Goal: Information Seeking & Learning: Learn about a topic

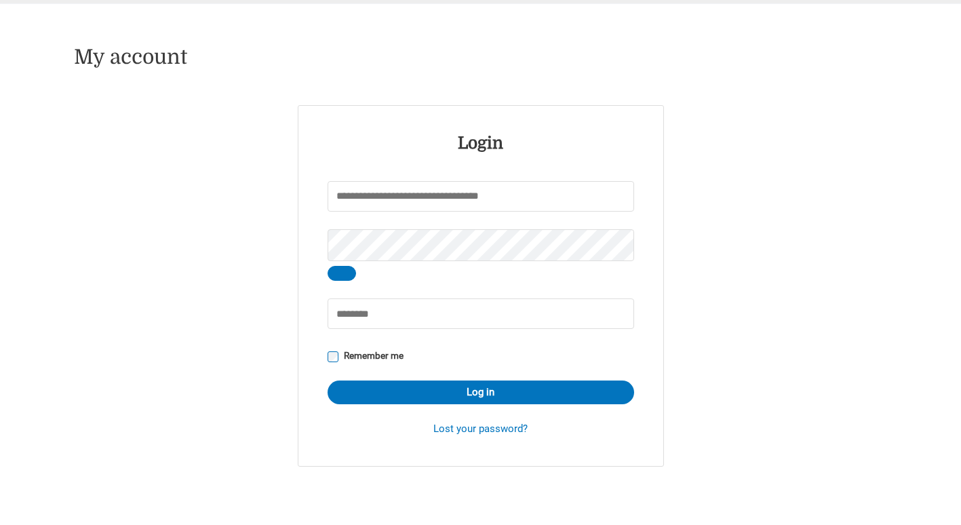
scroll to position [133, 0]
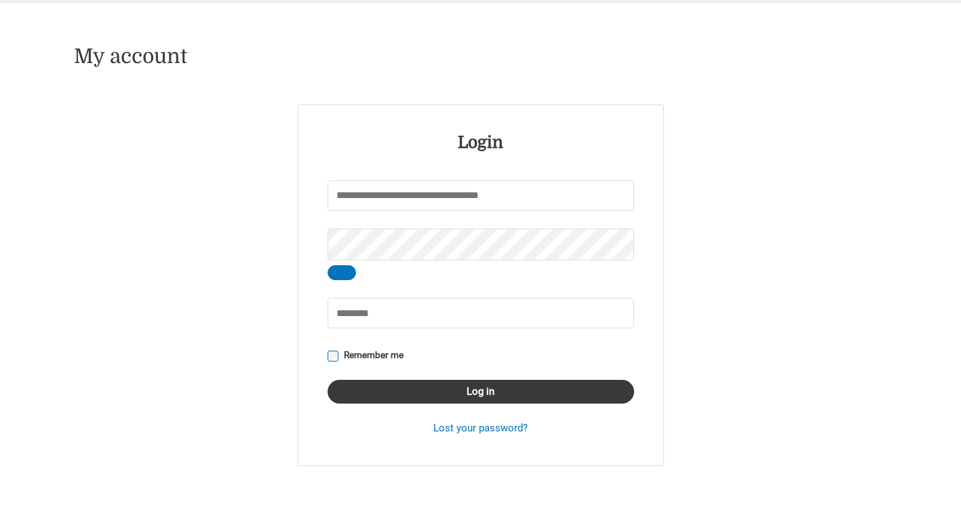
type input "*****"
click at [477, 399] on button "Log in" at bounding box center [480, 392] width 306 height 24
click at [470, 391] on button "Log in" at bounding box center [480, 392] width 306 height 24
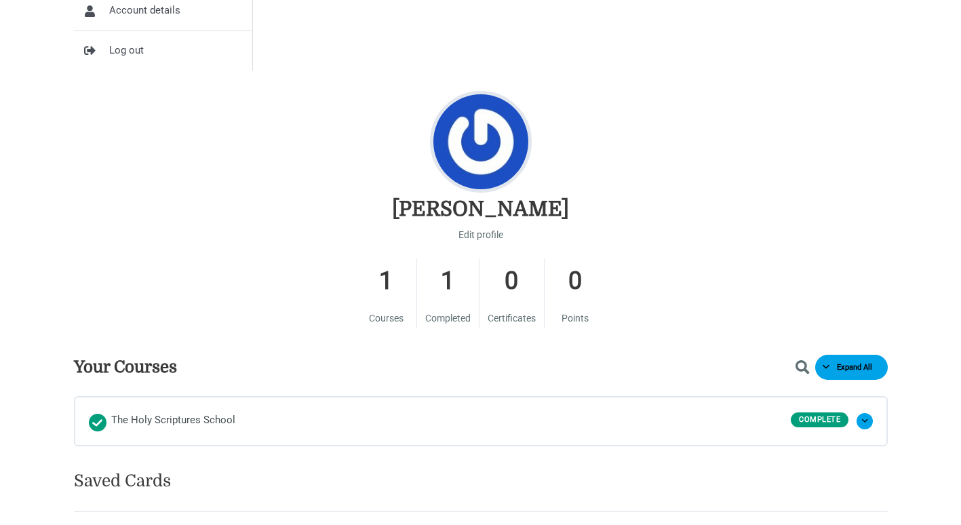
scroll to position [491, 0]
click at [205, 420] on span "The Holy Scriptures School" at bounding box center [173, 420] width 124 height 20
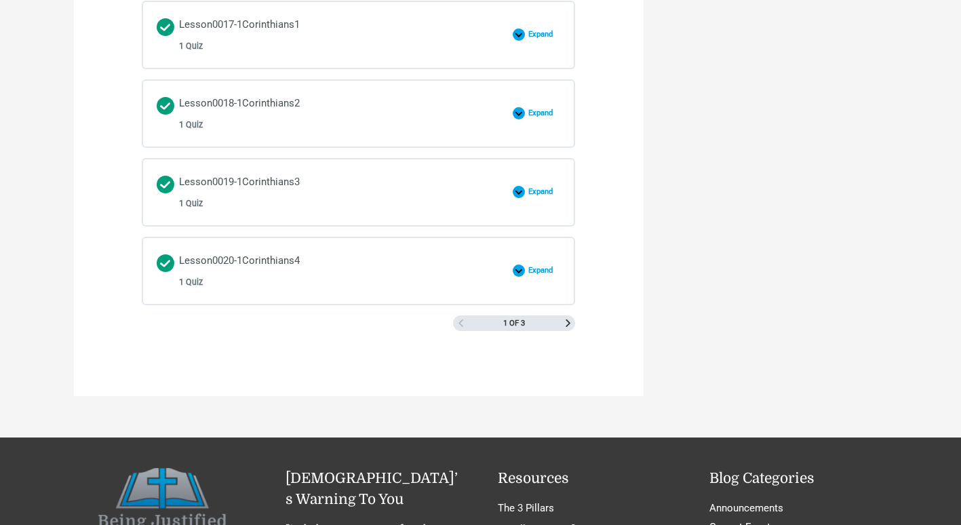
scroll to position [1999, 0]
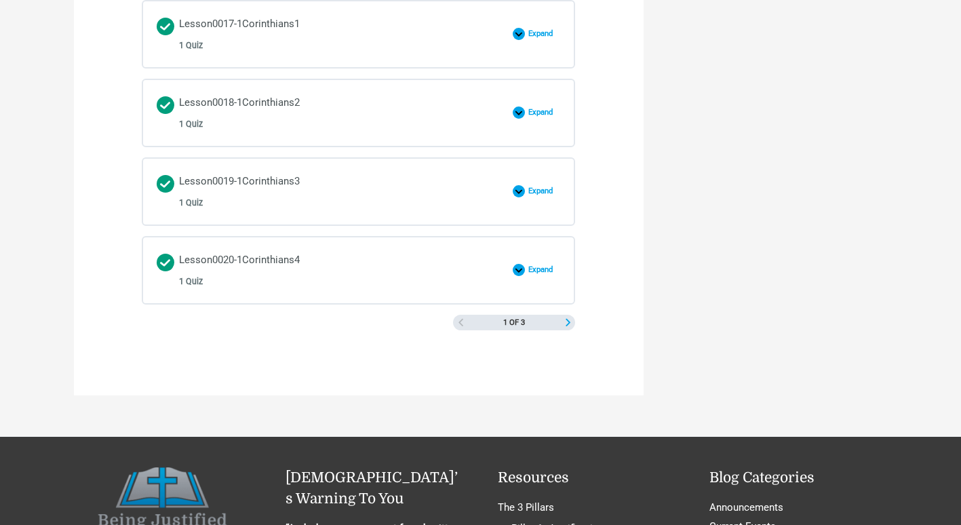
click at [566, 321] on span "Next Page" at bounding box center [567, 322] width 7 height 7
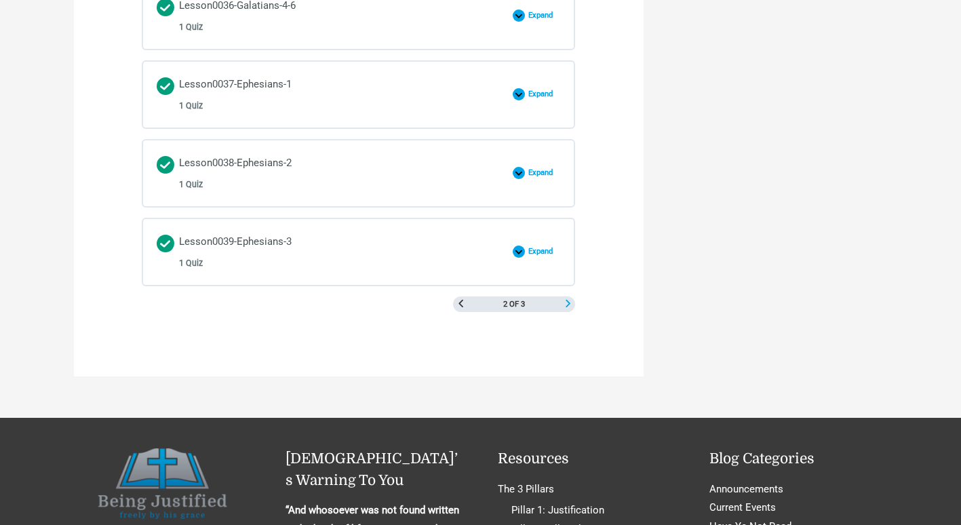
click at [569, 306] on span "Next Page" at bounding box center [567, 303] width 7 height 7
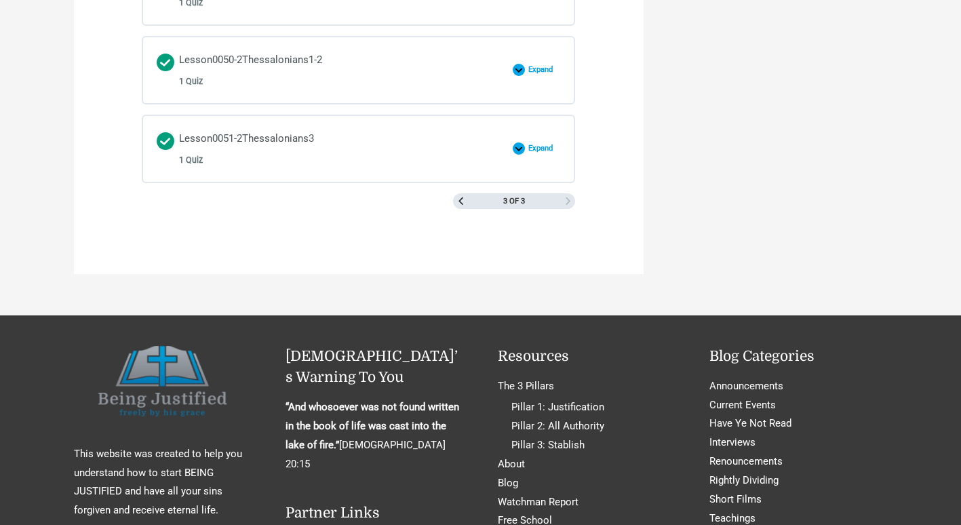
scroll to position [1470, 0]
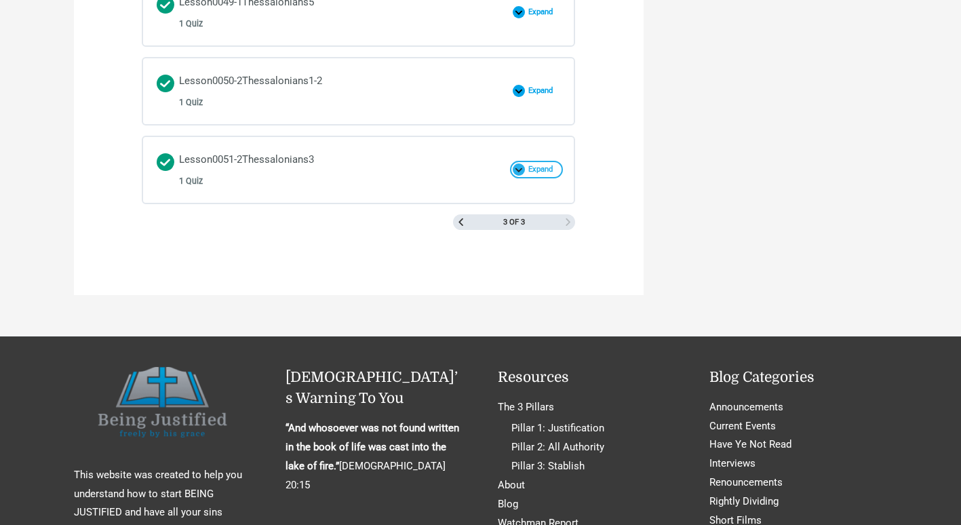
click at [519, 168] on span at bounding box center [518, 169] width 12 height 12
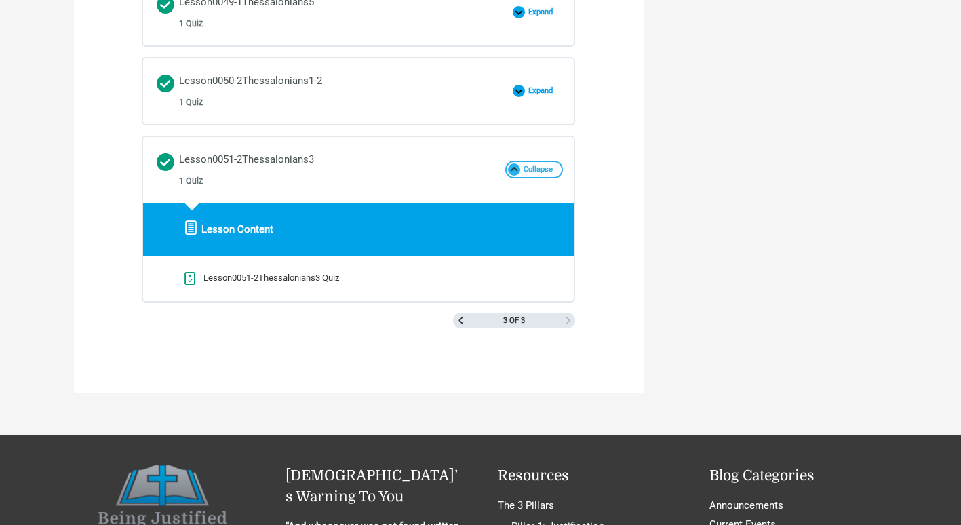
click at [512, 171] on span at bounding box center [514, 169] width 12 height 12
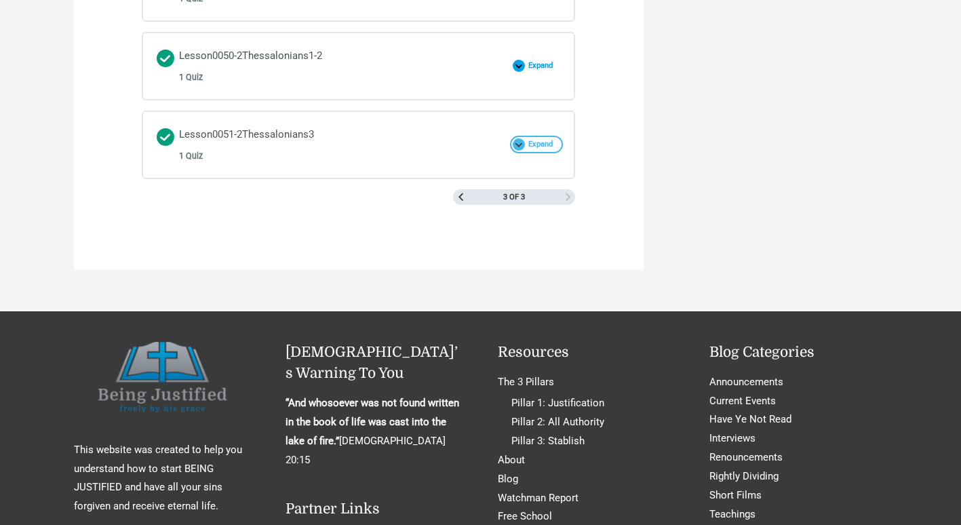
scroll to position [1498, 0]
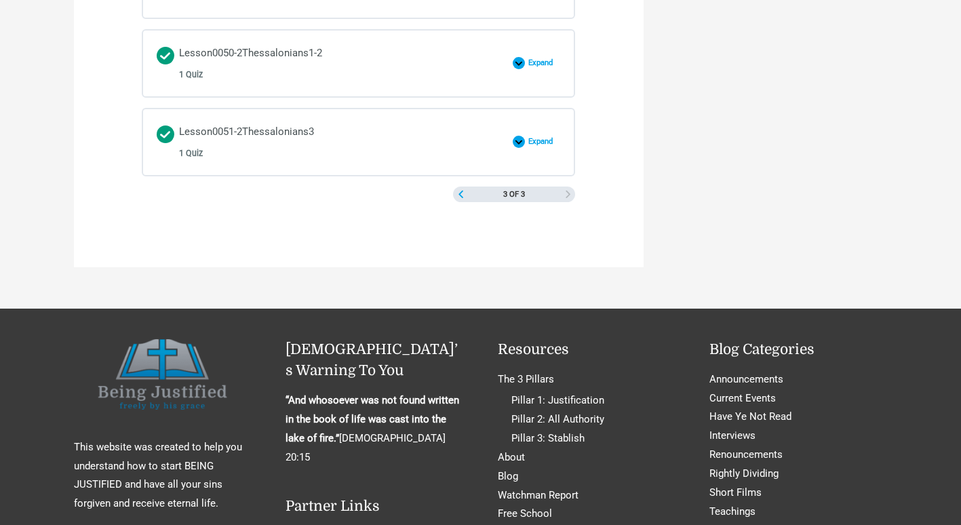
click at [464, 191] on span "Previous Page" at bounding box center [460, 193] width 7 height 7
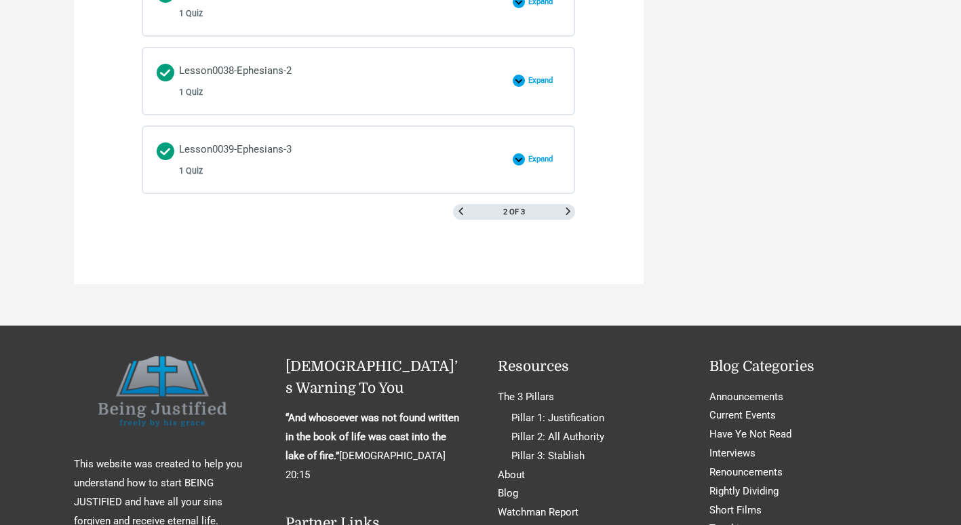
scroll to position [2112, 0]
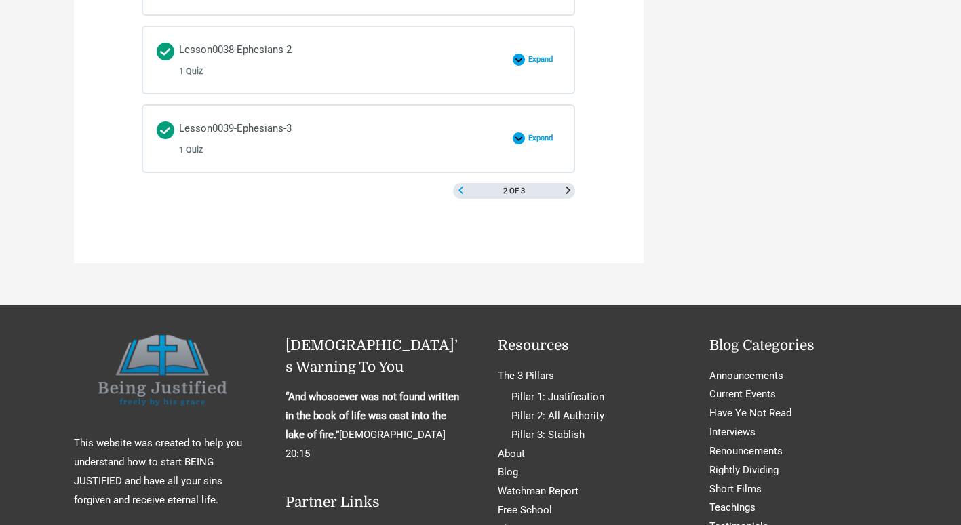
click at [460, 188] on span "Previous Page" at bounding box center [460, 189] width 7 height 7
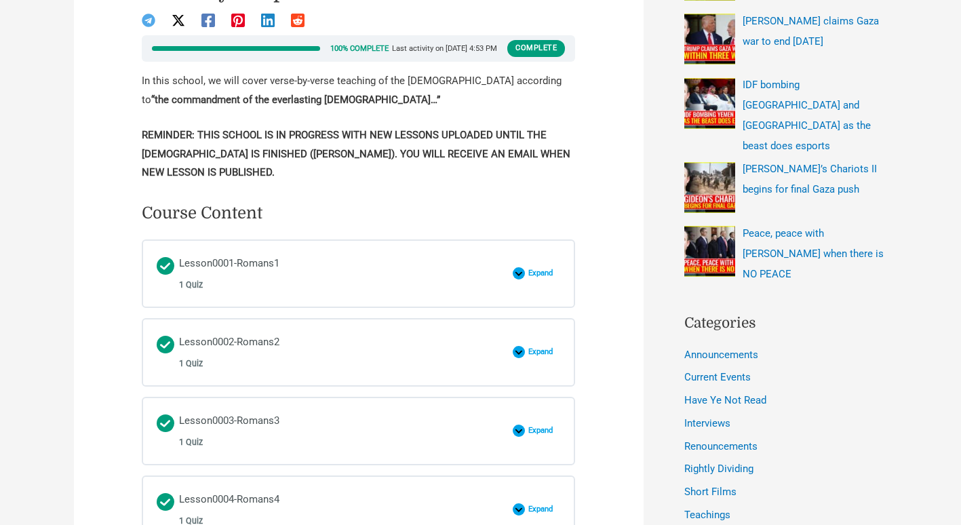
scroll to position [504, 0]
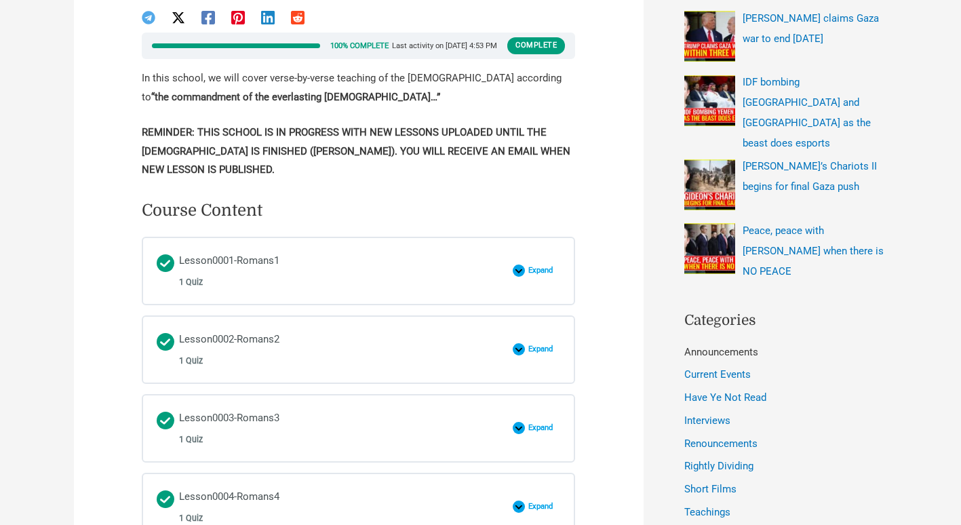
click at [750, 346] on link "Announcements" at bounding box center [721, 352] width 74 height 12
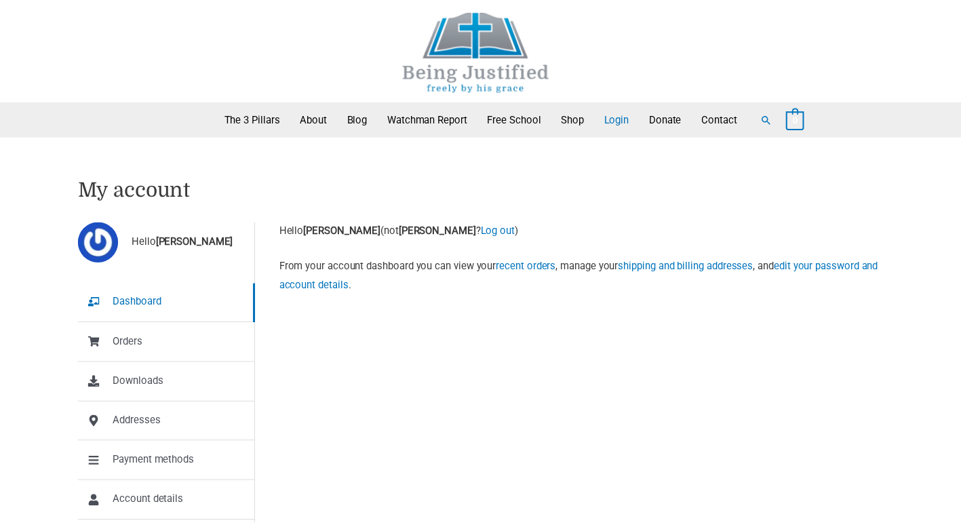
scroll to position [491, 0]
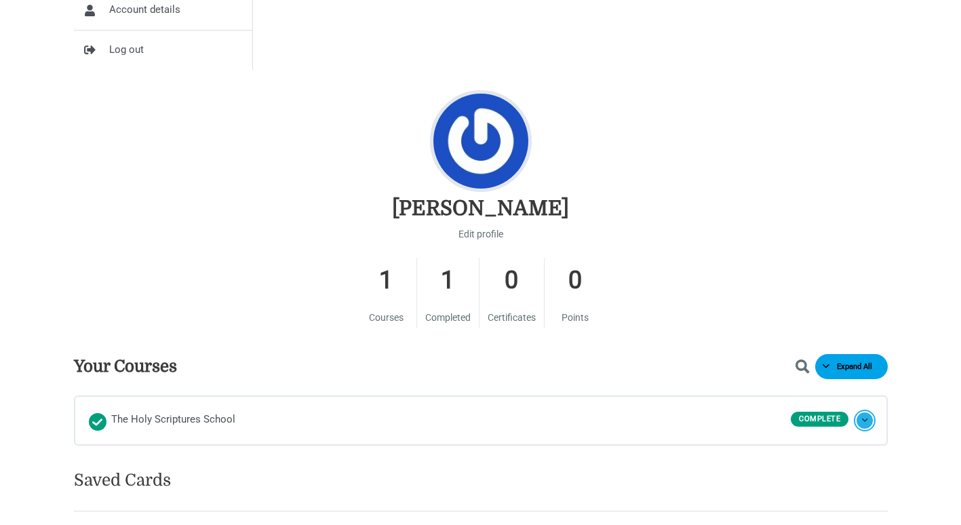
click at [865, 417] on button "Expand The Holy Scriptures School" at bounding box center [864, 420] width 16 height 16
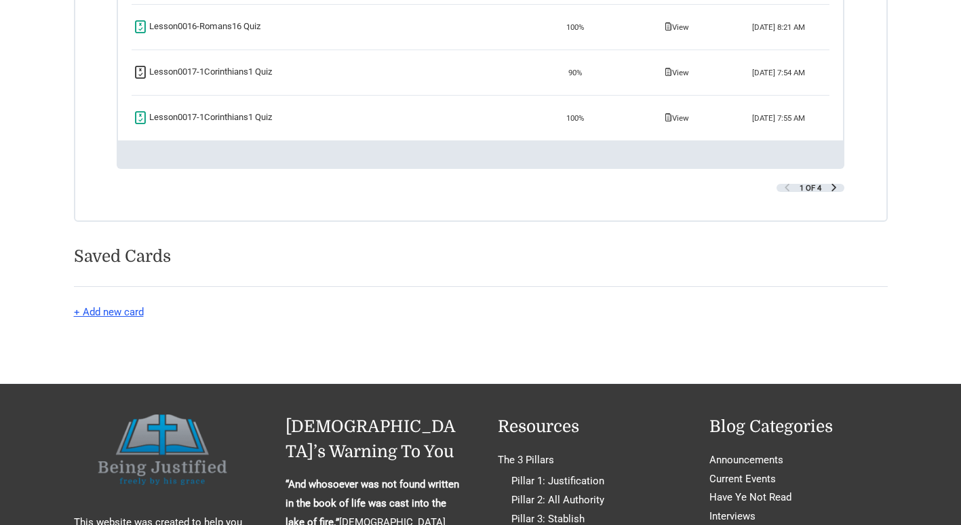
scroll to position [1857, 0]
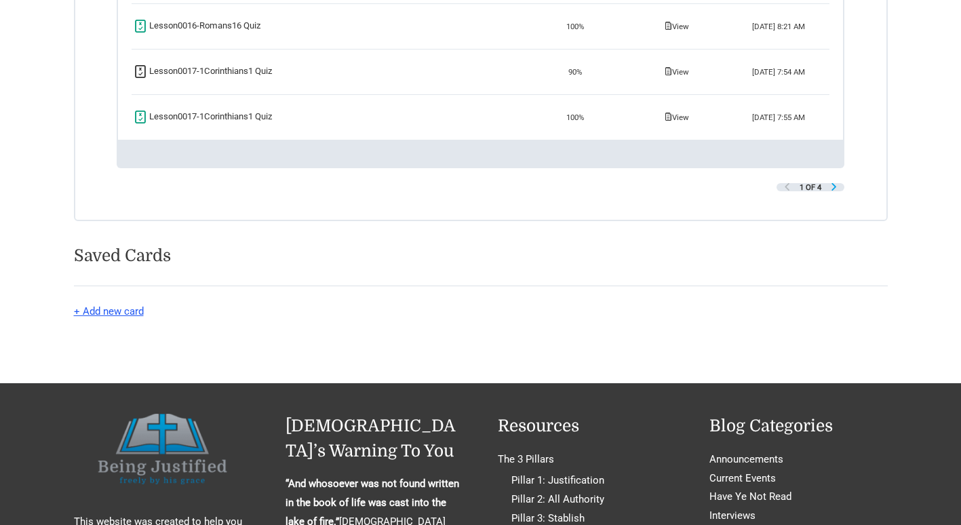
click at [833, 190] on span "Next Page" at bounding box center [833, 186] width 7 height 7
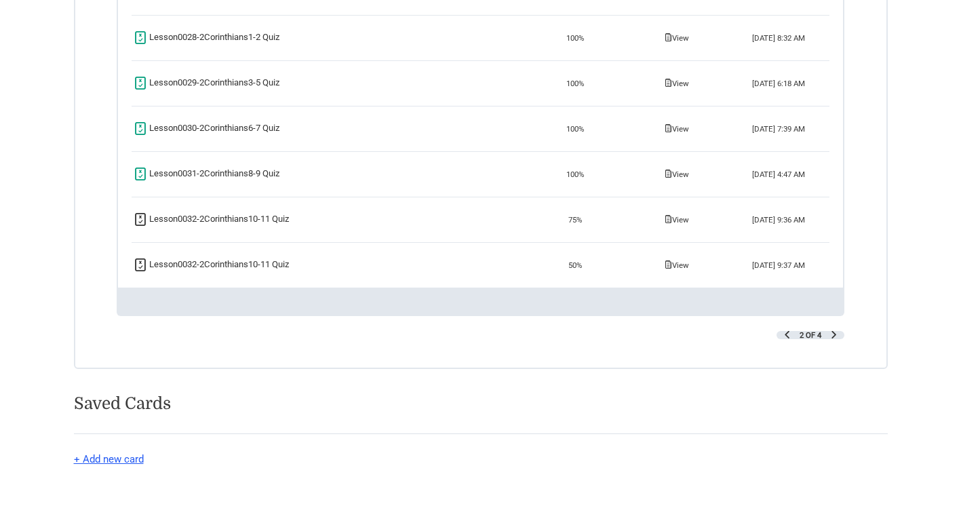
scroll to position [1712, 0]
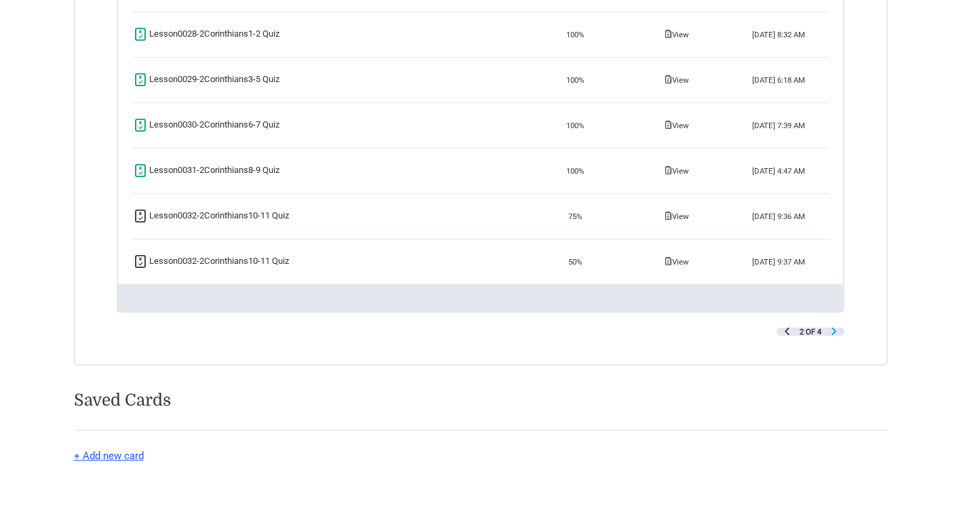
click at [831, 332] on span "Next Page" at bounding box center [833, 330] width 7 height 7
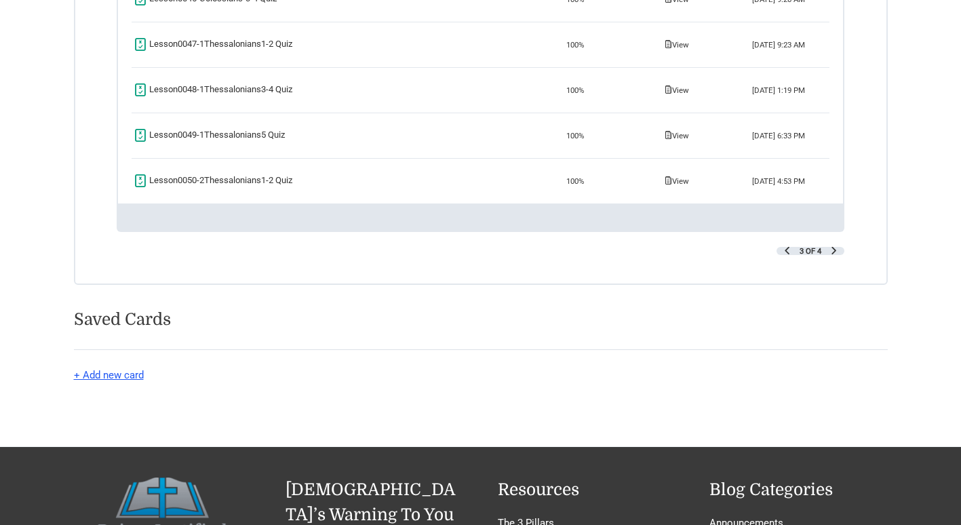
scroll to position [1797, 0]
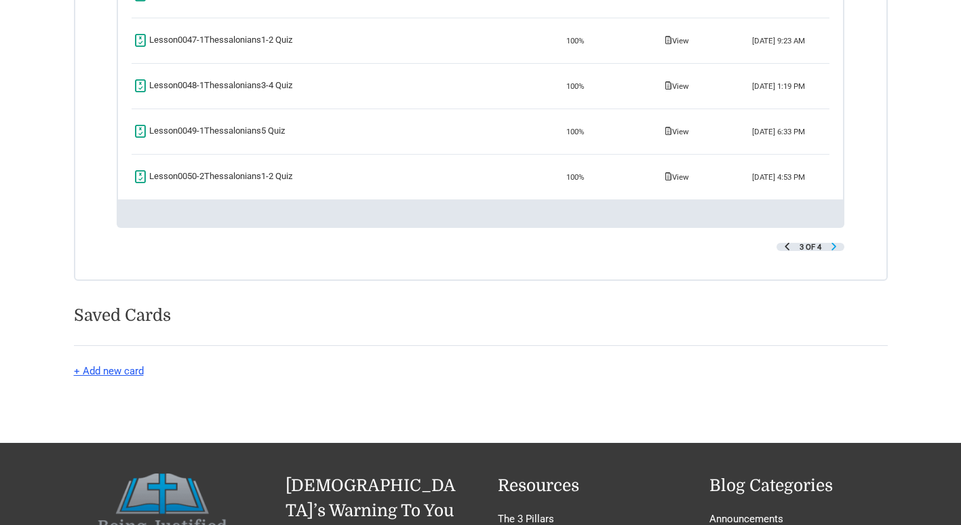
click at [834, 245] on span "Next Page" at bounding box center [833, 246] width 7 height 7
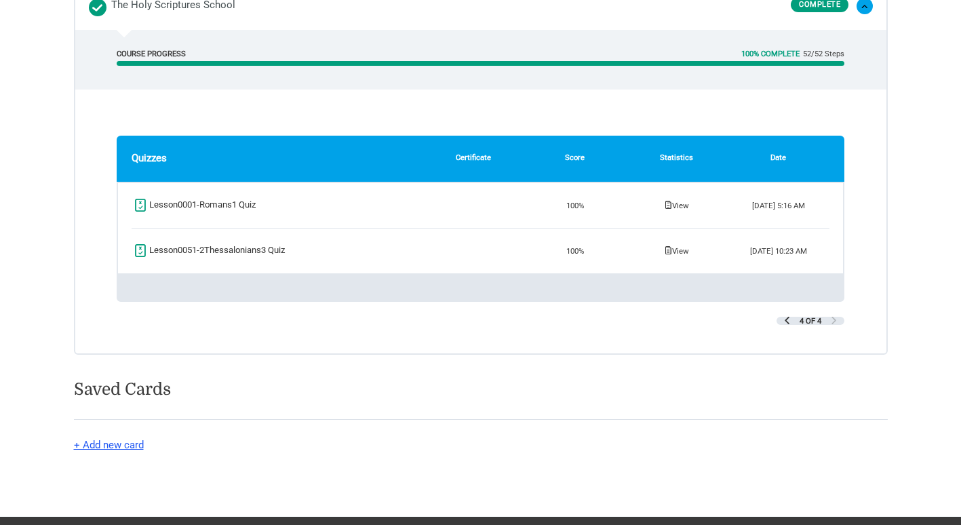
scroll to position [887, 0]
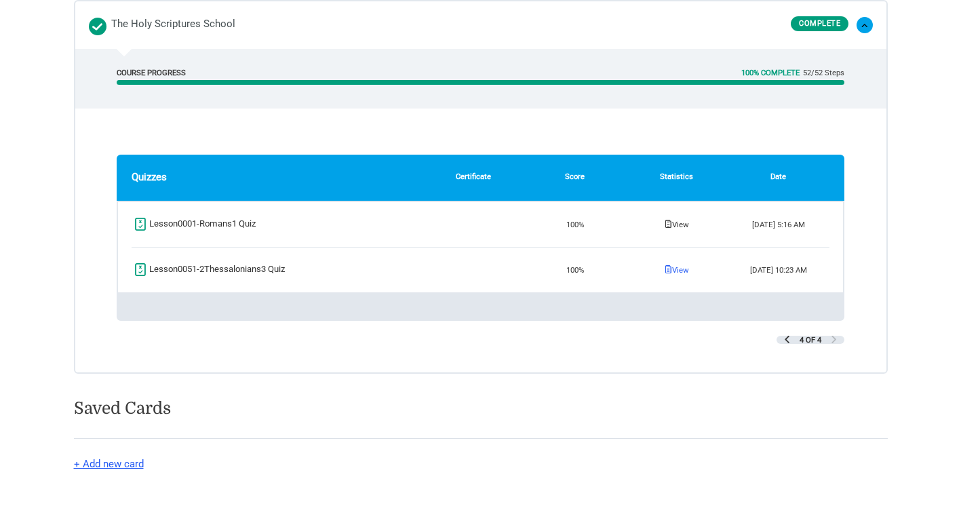
click at [677, 267] on link "View" at bounding box center [676, 269] width 24 height 9
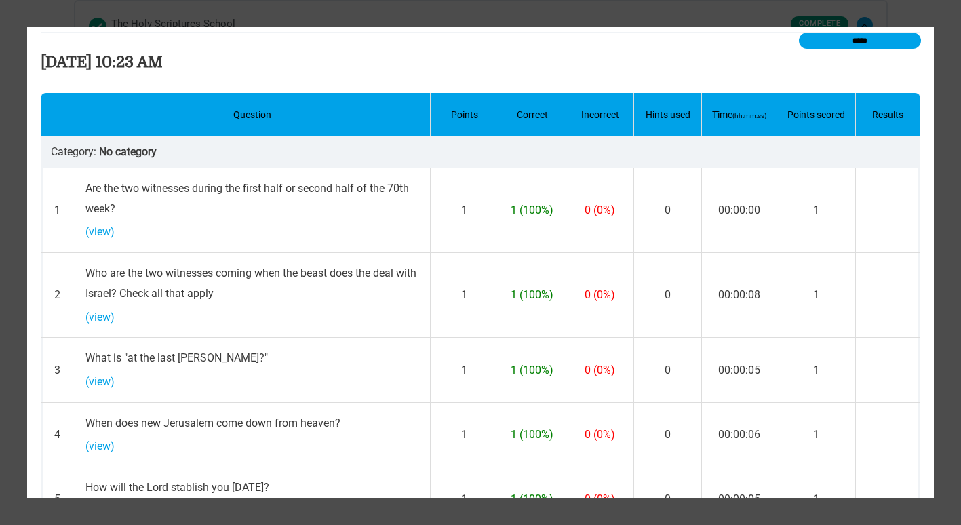
scroll to position [0, 0]
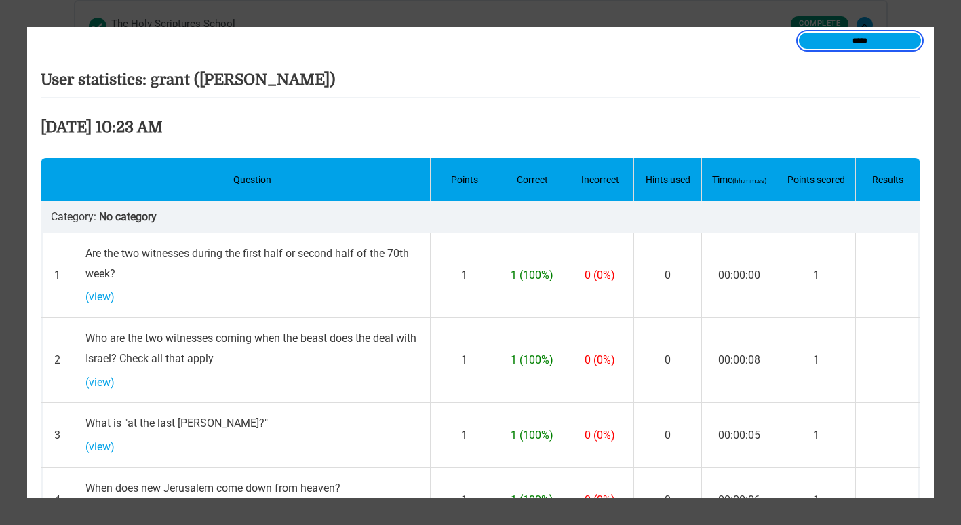
click at [862, 39] on input "*****" at bounding box center [860, 41] width 122 height 16
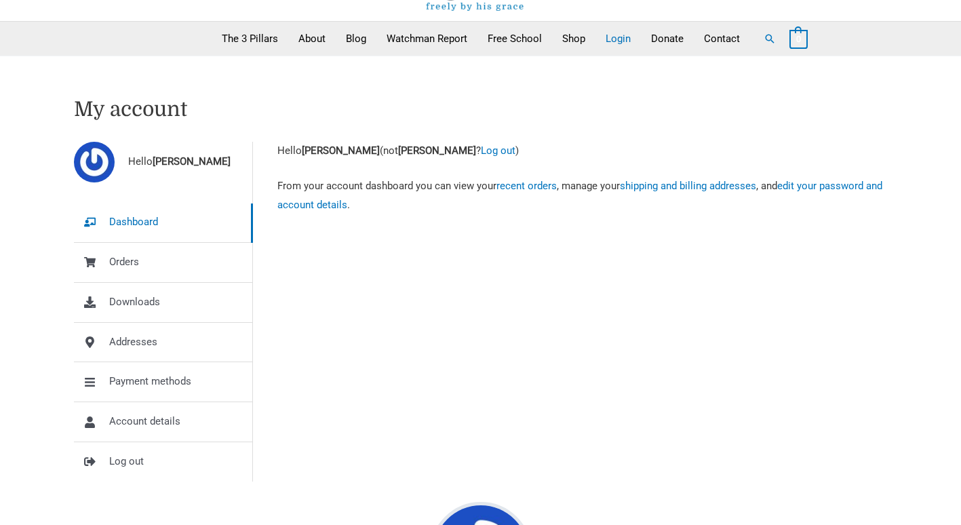
scroll to position [81, 0]
click at [130, 461] on span "Log out" at bounding box center [126, 460] width 35 height 19
